Goal: Find specific page/section: Find specific page/section

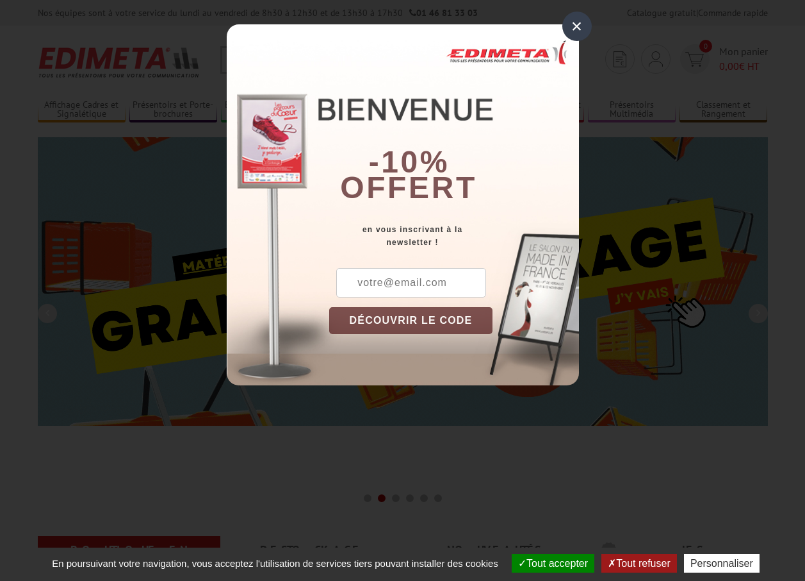
click at [388, 313] on button "DÉCOUVRIR LE CODE" at bounding box center [411, 320] width 164 height 27
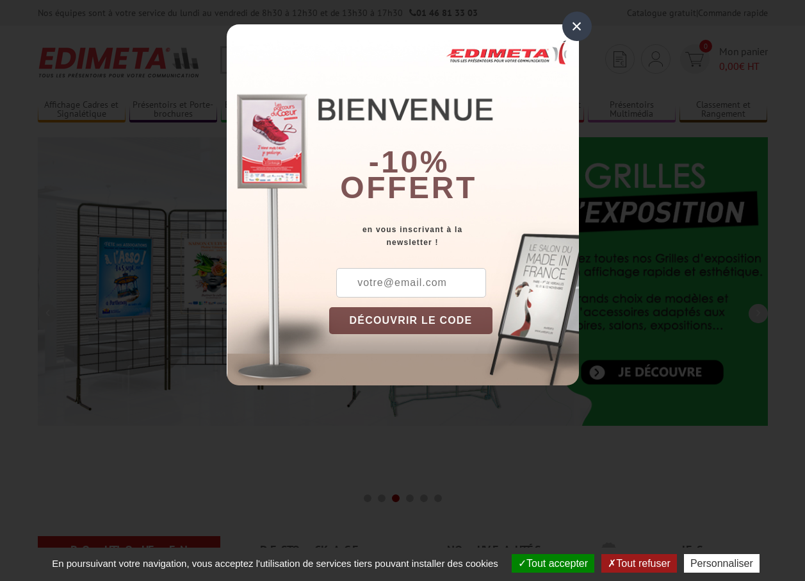
click at [575, 29] on div "×" at bounding box center [577, 26] width 29 height 29
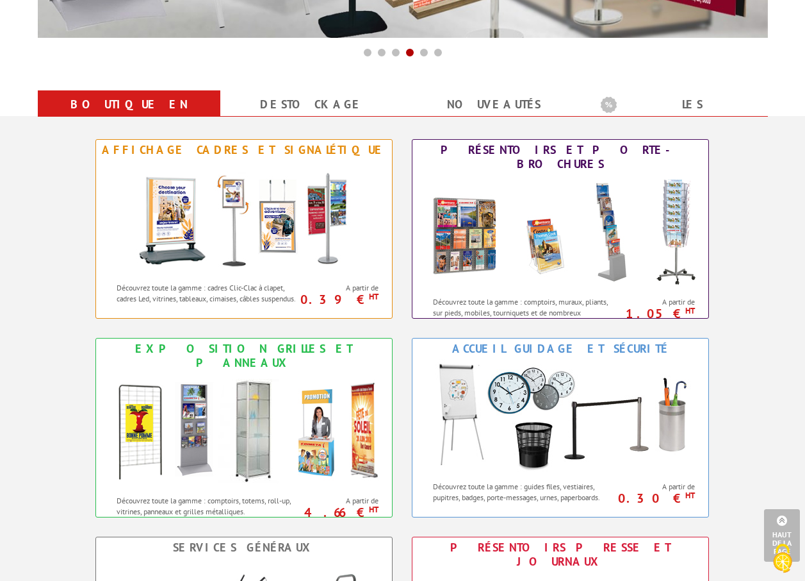
scroll to position [447, 0]
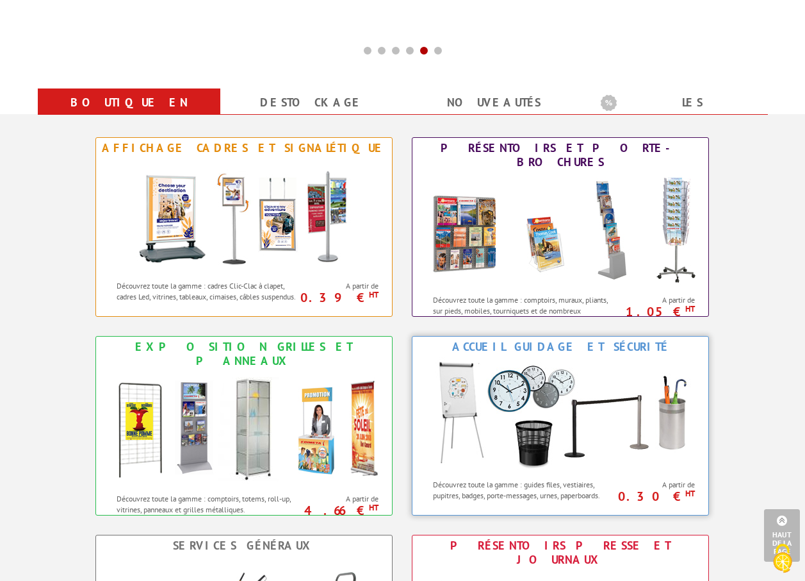
click at [620, 458] on img at bounding box center [561, 414] width 282 height 115
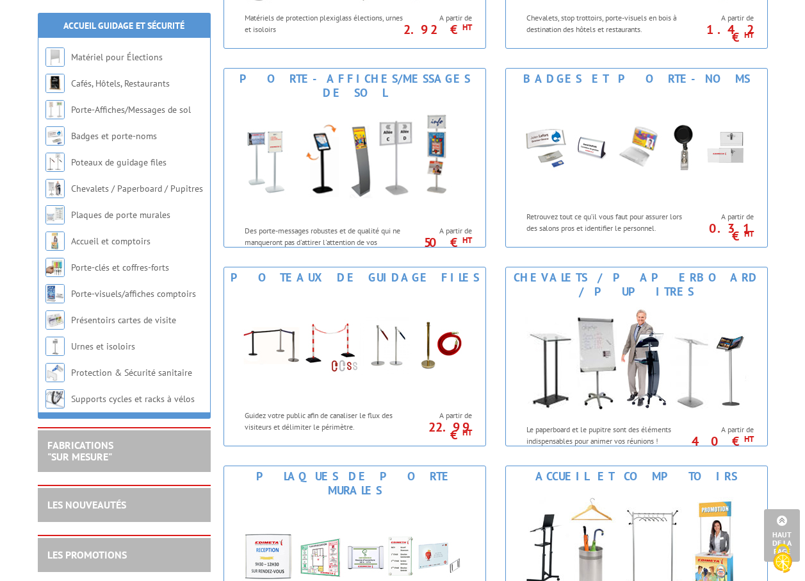
scroll to position [436, 0]
